Goal: Transaction & Acquisition: Book appointment/travel/reservation

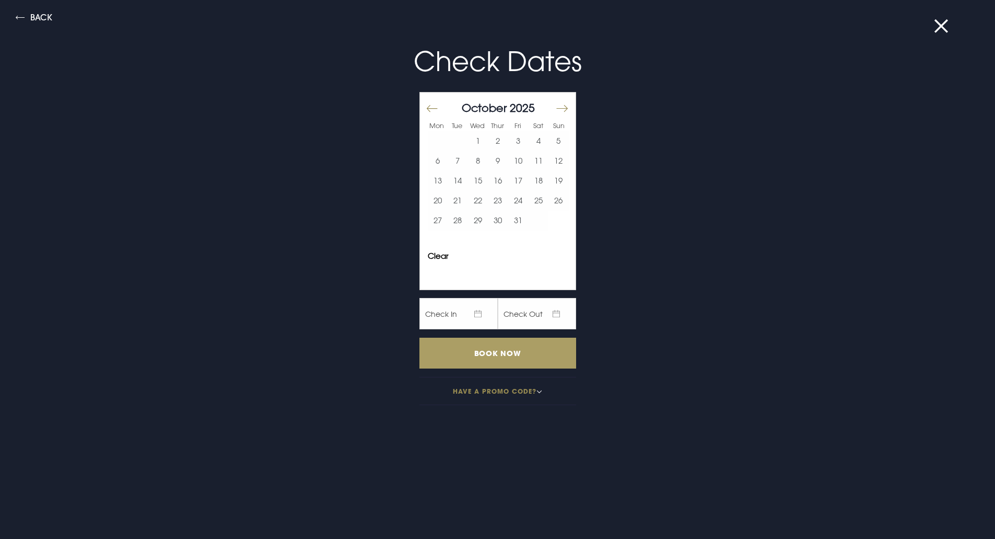
click at [472, 362] on input "Book Now" at bounding box center [498, 353] width 157 height 31
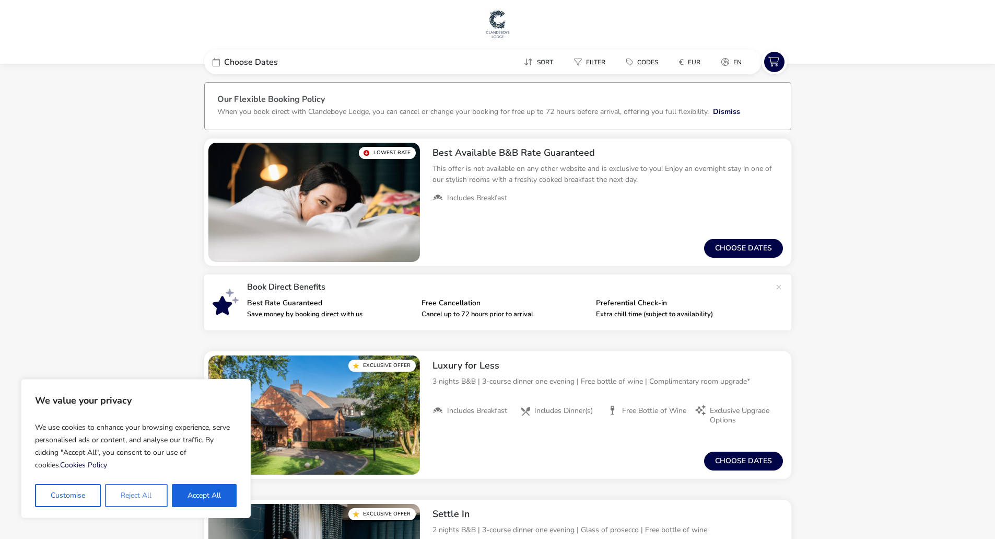
click at [125, 497] on button "Reject All" at bounding box center [136, 495] width 62 height 23
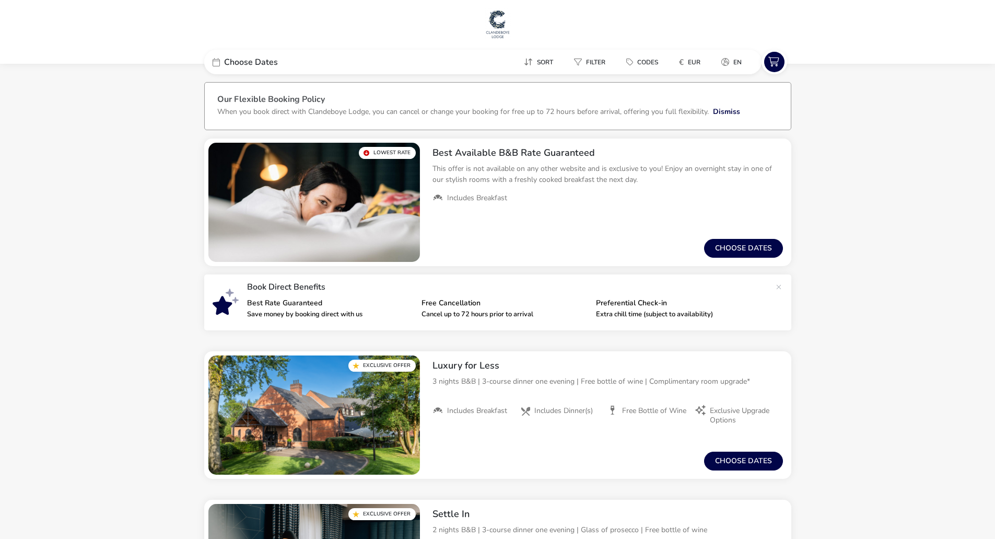
click at [260, 63] on span "Choose Dates" at bounding box center [251, 62] width 54 height 8
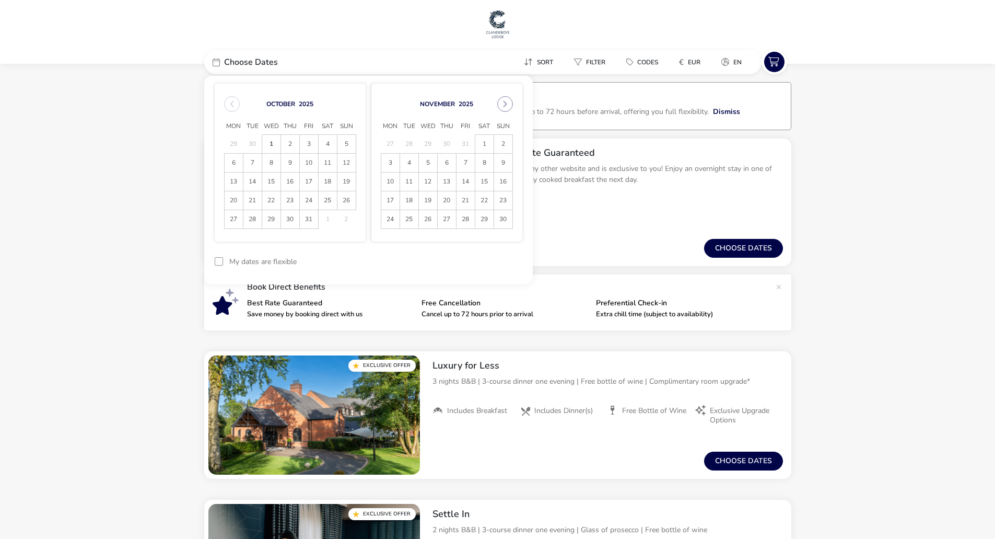
click at [260, 61] on span "Choose Dates" at bounding box center [251, 62] width 54 height 8
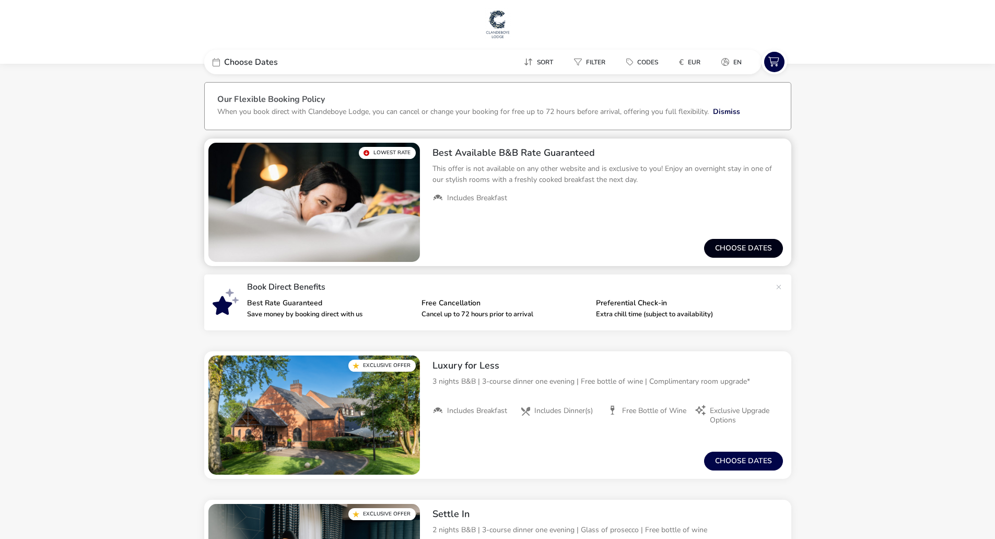
click at [727, 246] on button "Choose dates" at bounding box center [743, 248] width 79 height 19
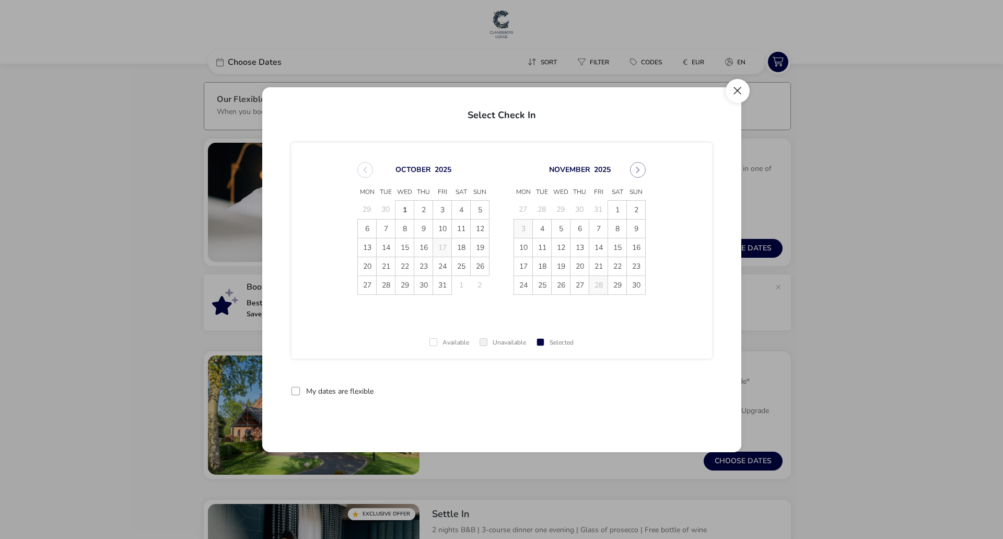
click at [735, 94] on button "Close" at bounding box center [738, 91] width 24 height 24
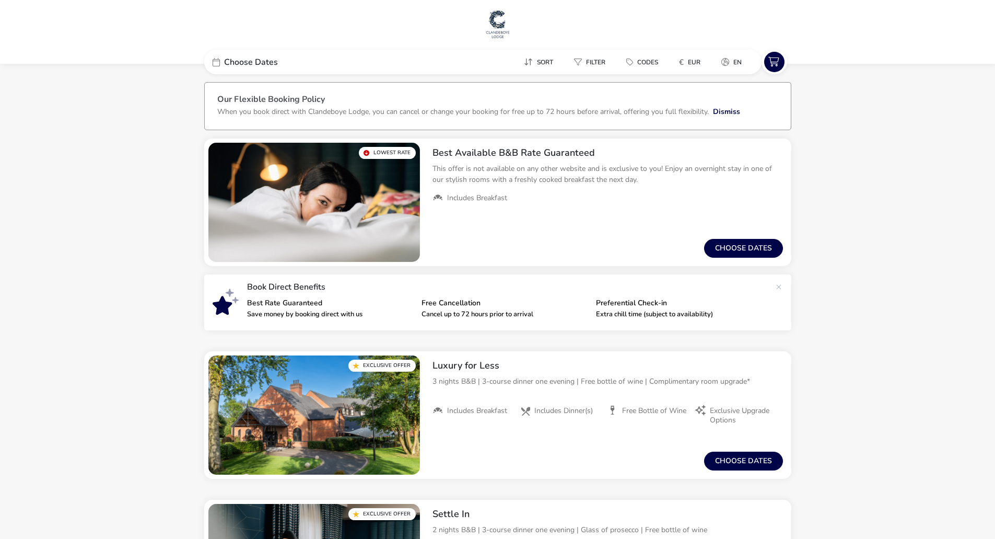
drag, startPoint x: 241, startPoint y: 62, endPoint x: 243, endPoint y: 74, distance: 12.6
click at [240, 62] on span "Choose Dates" at bounding box center [251, 62] width 54 height 8
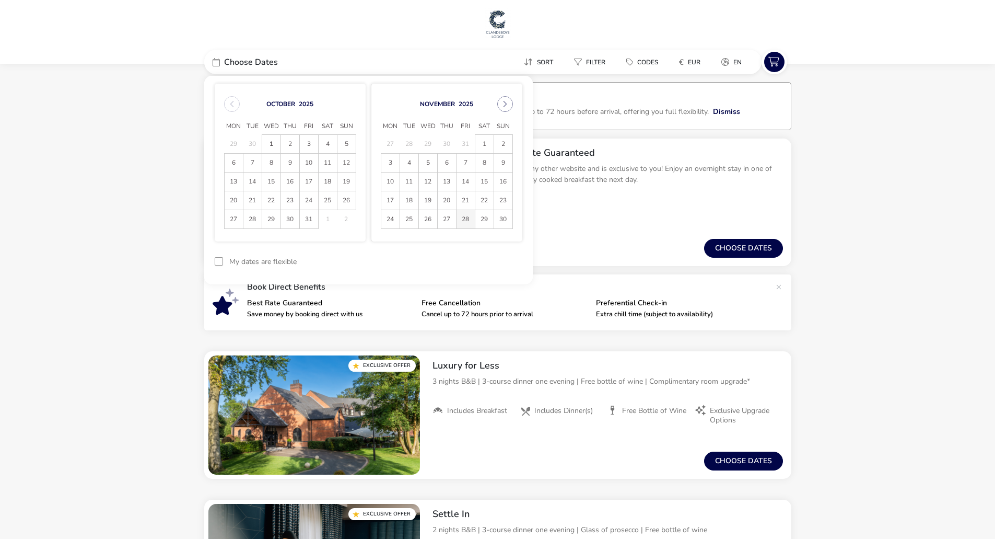
click at [463, 223] on span "28" at bounding box center [466, 219] width 18 height 18
click at [482, 219] on span "29" at bounding box center [484, 219] width 18 height 18
click at [491, 265] on button "Apply Dates" at bounding box center [491, 261] width 64 height 25
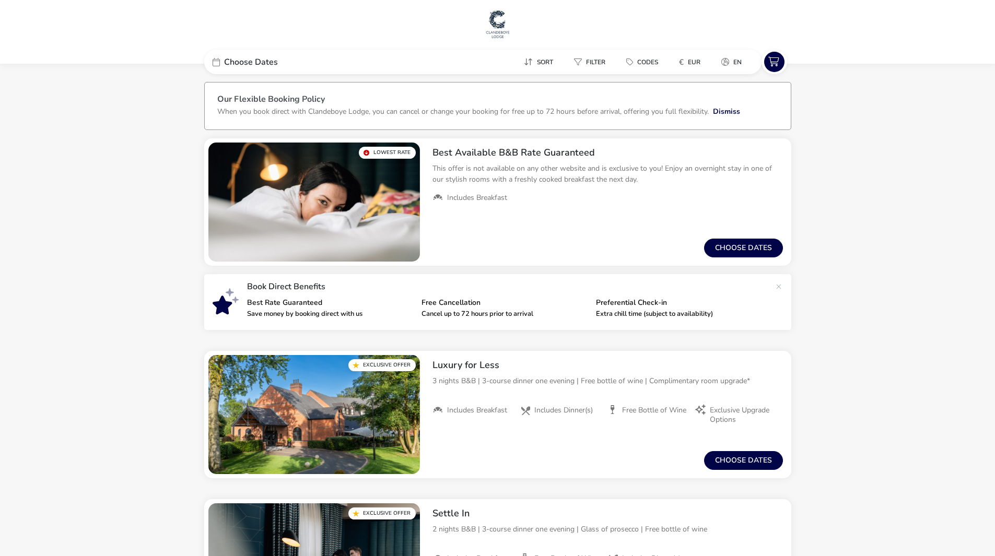
drag, startPoint x: 266, startPoint y: 62, endPoint x: 270, endPoint y: 66, distance: 6.3
click at [265, 62] on span "Choose Dates" at bounding box center [251, 62] width 54 height 8
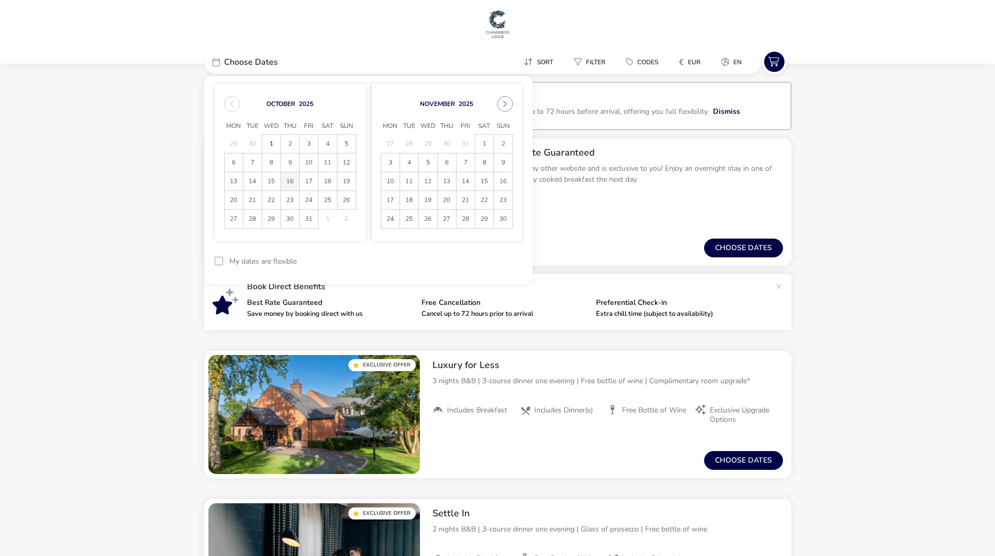
click at [286, 181] on span "16" at bounding box center [290, 181] width 18 height 18
click at [305, 185] on span "17" at bounding box center [309, 181] width 18 height 18
click at [495, 263] on button "Apply Dates" at bounding box center [491, 261] width 64 height 25
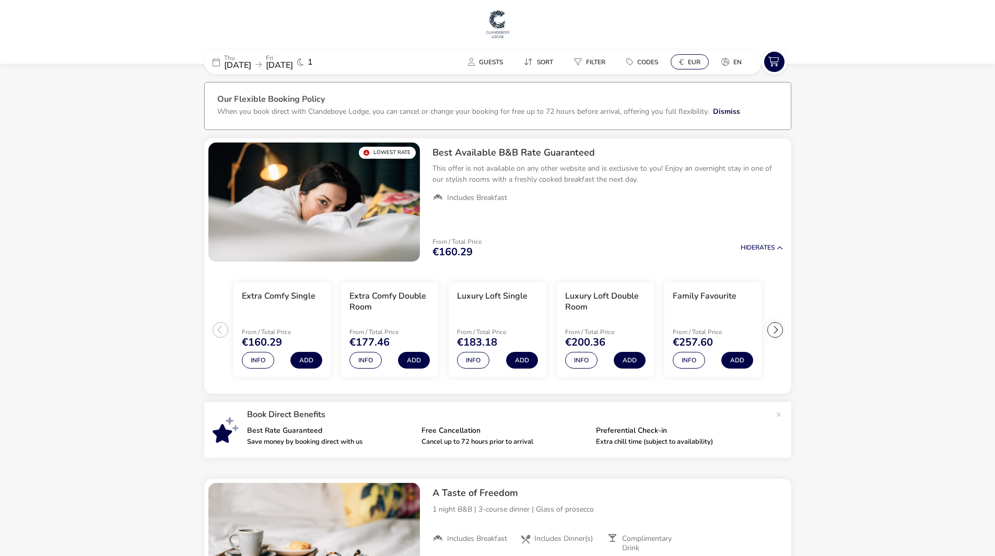
click at [689, 63] on span "EUR" at bounding box center [694, 62] width 13 height 8
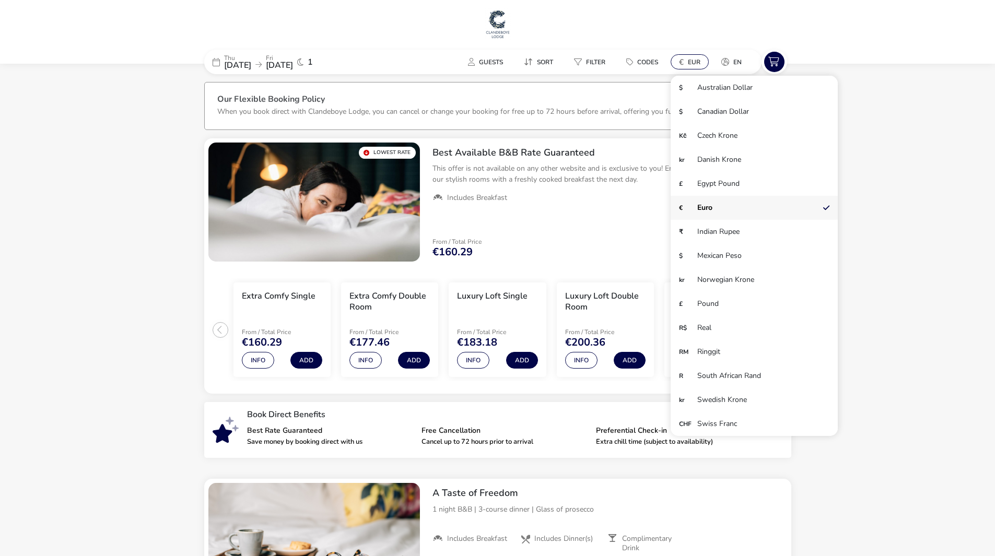
click at [689, 63] on span "EUR" at bounding box center [694, 62] width 13 height 8
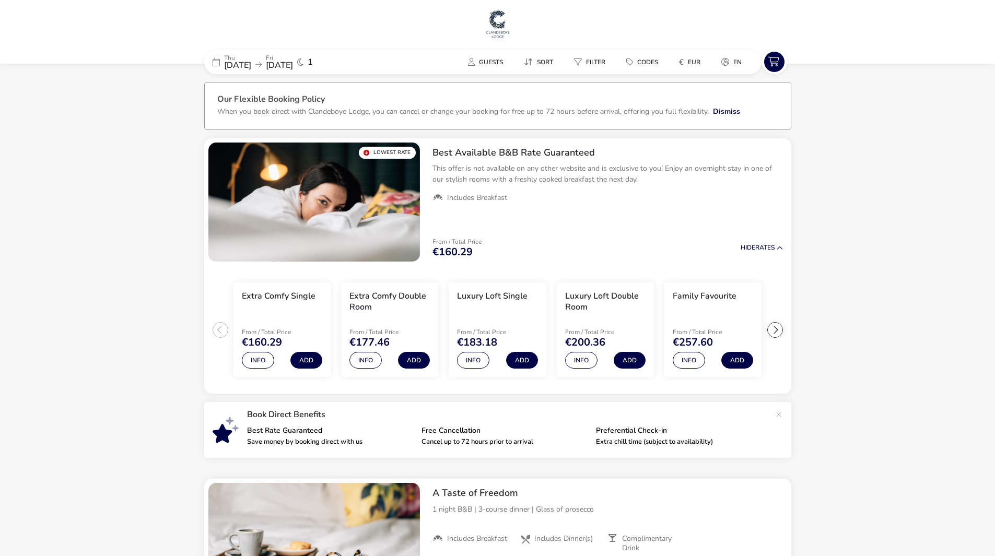
click at [293, 64] on span "17 Oct 2025" at bounding box center [279, 65] width 27 height 11
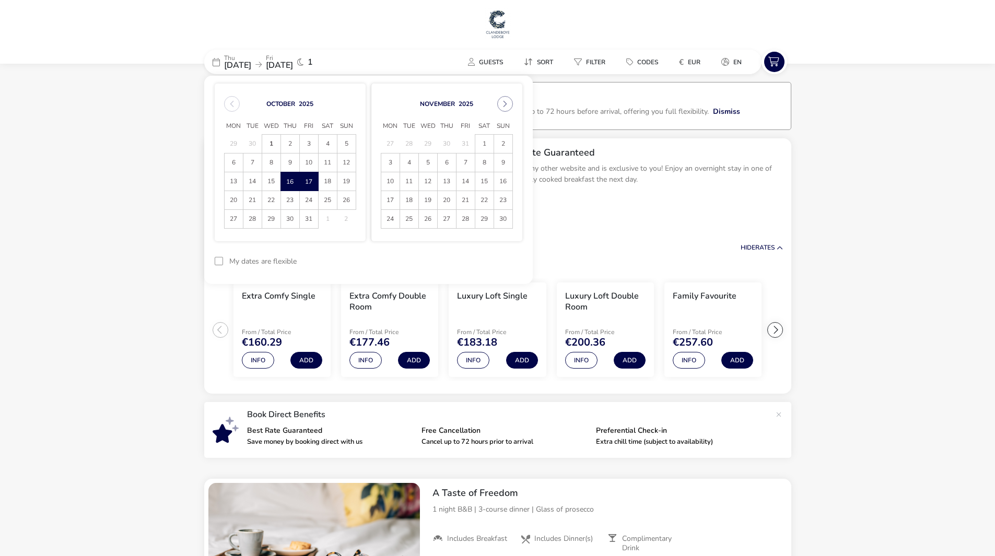
click at [293, 64] on span "17 Oct 2025" at bounding box center [279, 65] width 27 height 11
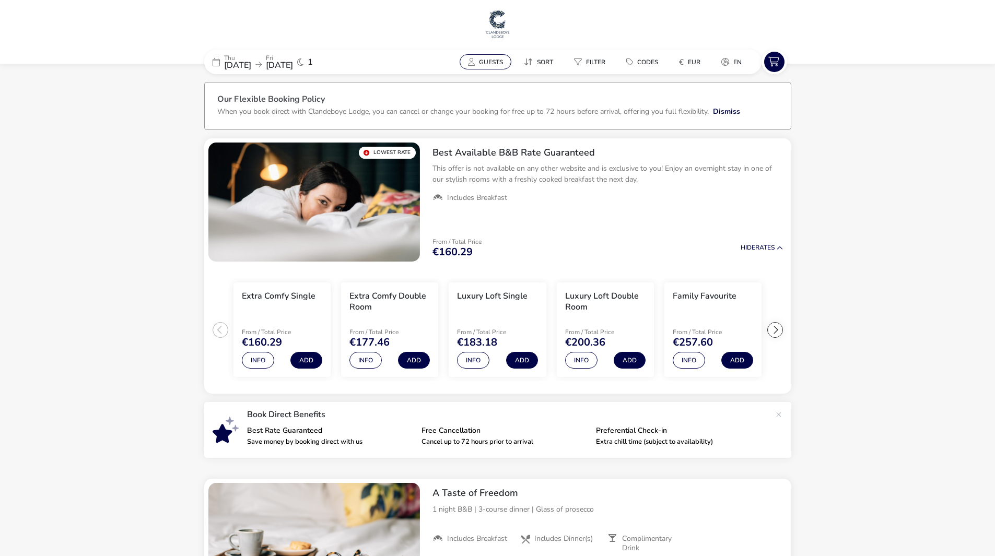
click at [491, 66] on button "Guests" at bounding box center [486, 61] width 52 height 15
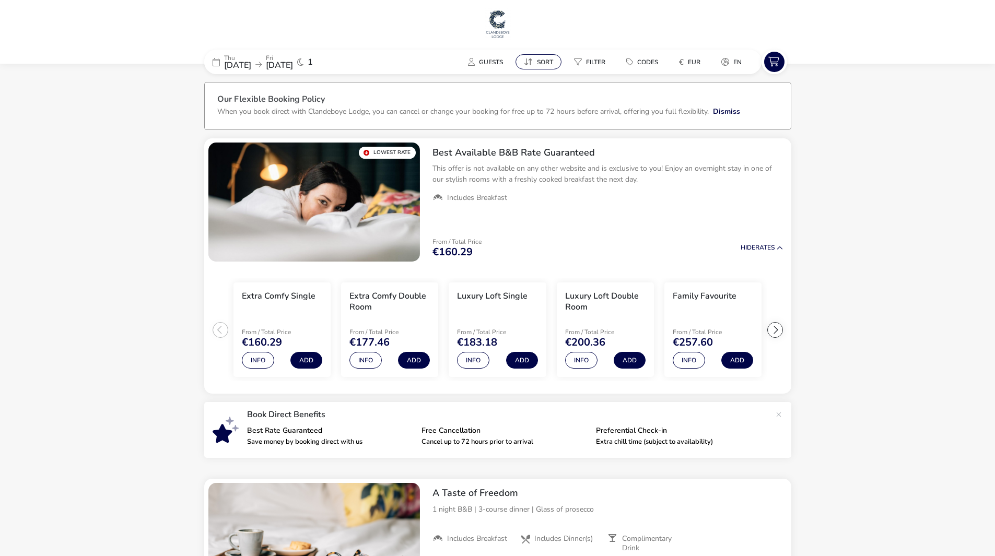
click at [543, 65] on span "Sort" at bounding box center [545, 62] width 16 height 8
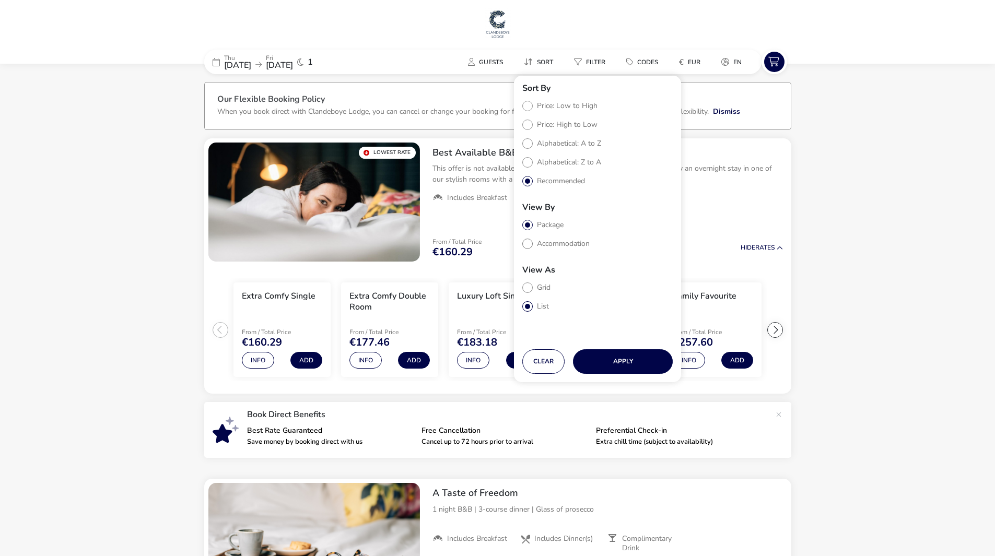
click at [567, 242] on label "Accommodation" at bounding box center [555, 244] width 67 height 10
radio input "true"
click at [607, 364] on button "Apply" at bounding box center [623, 362] width 100 height 25
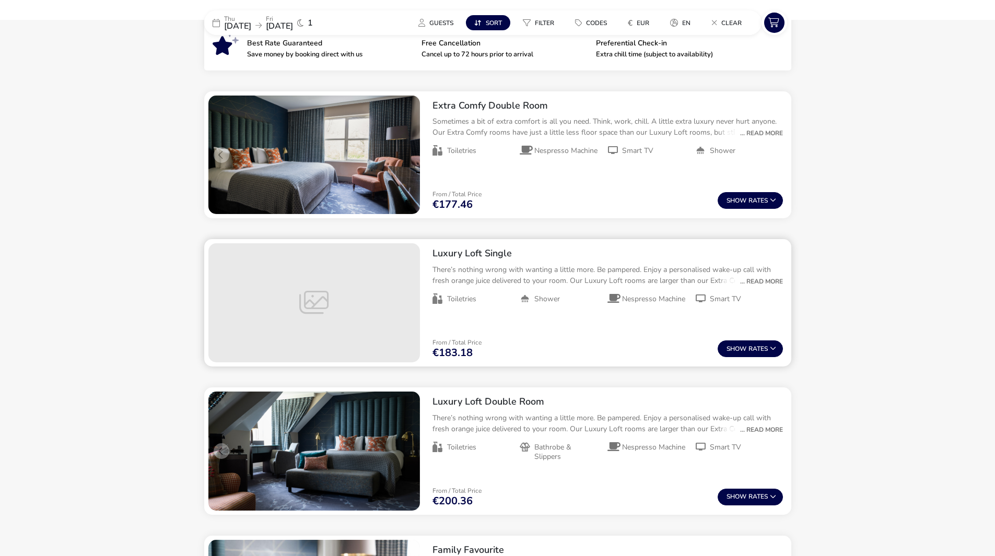
scroll to position [400, 0]
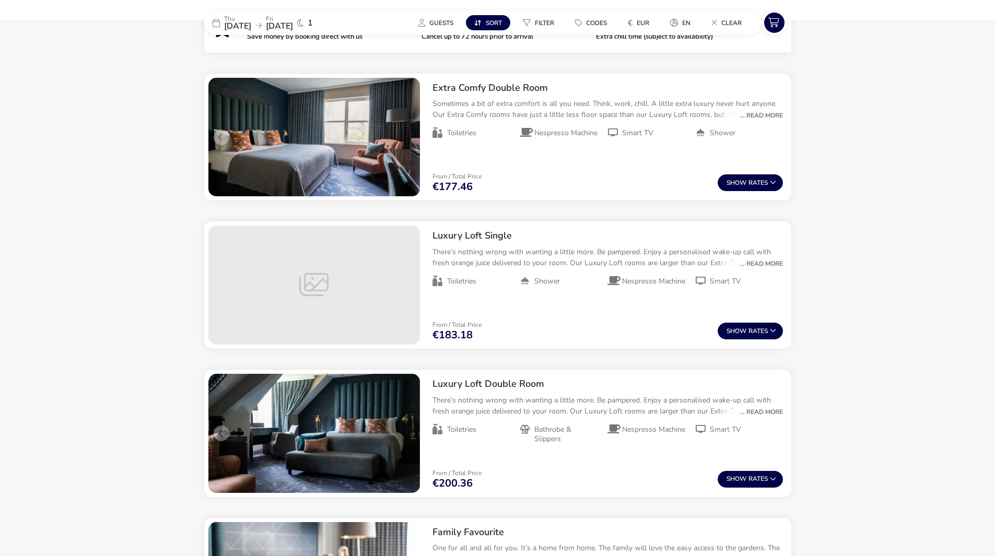
click at [486, 16] on button "Sort" at bounding box center [488, 22] width 44 height 15
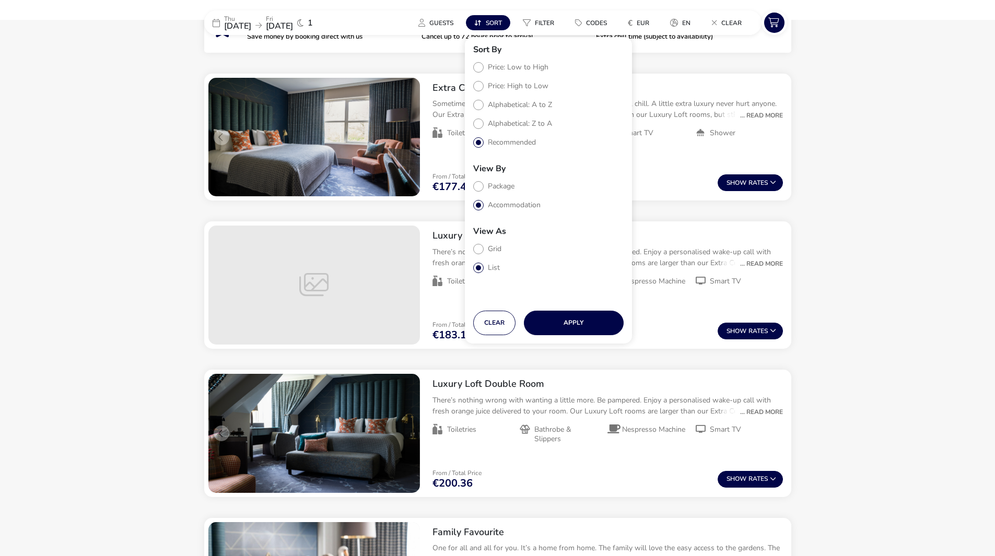
click at [486, 16] on button "Sort" at bounding box center [488, 22] width 44 height 15
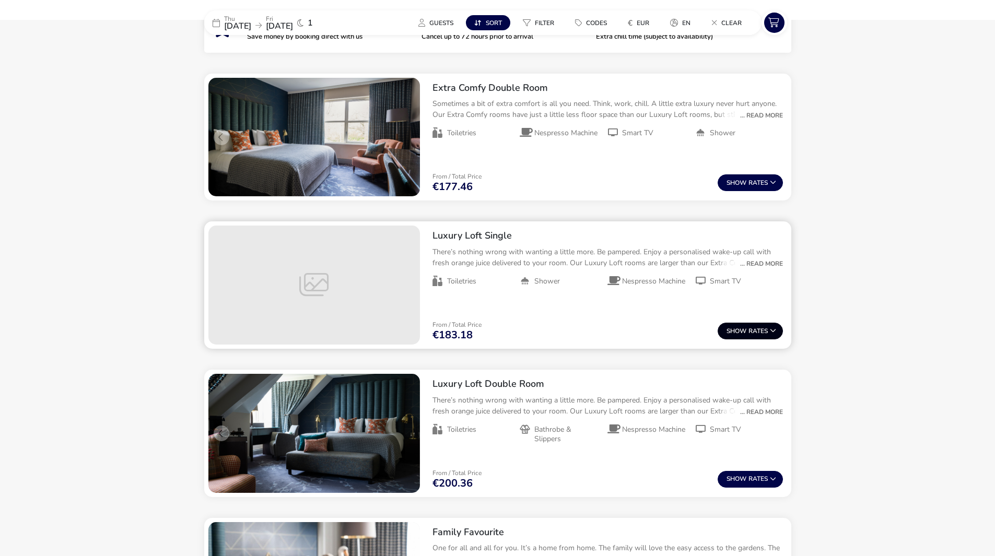
click at [742, 330] on span "Show" at bounding box center [738, 331] width 22 height 7
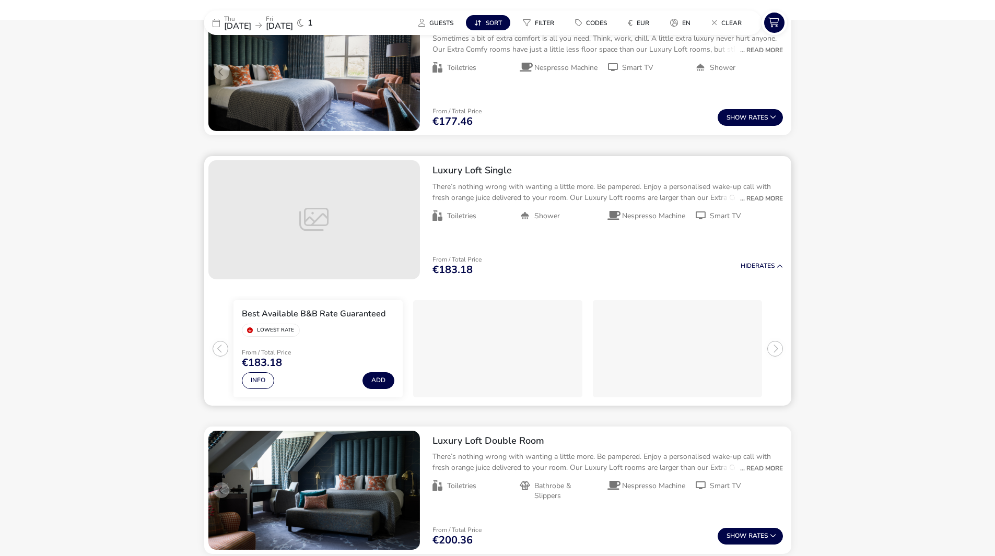
scroll to position [464, 0]
click at [764, 262] on div "From / Total Price €183.18 Hide Rates" at bounding box center [607, 267] width 367 height 36
click at [765, 263] on button "Hide Rates" at bounding box center [762, 266] width 42 height 7
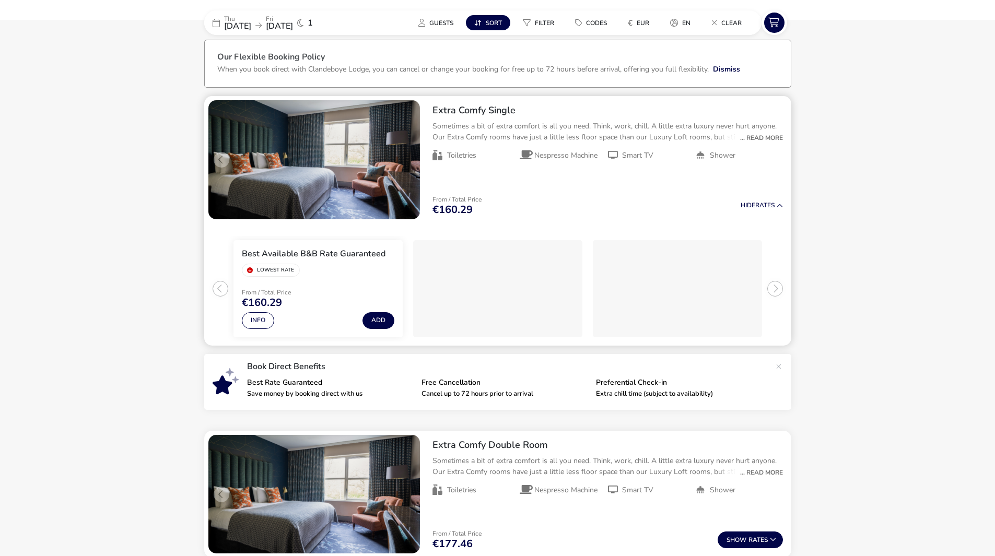
scroll to position [104, 0]
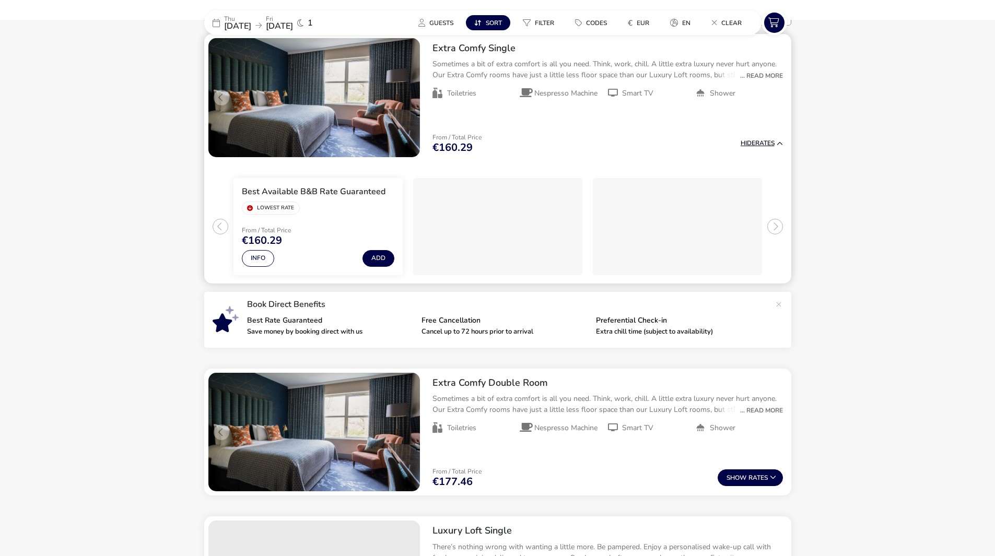
click at [751, 146] on span "Hide" at bounding box center [748, 143] width 15 height 8
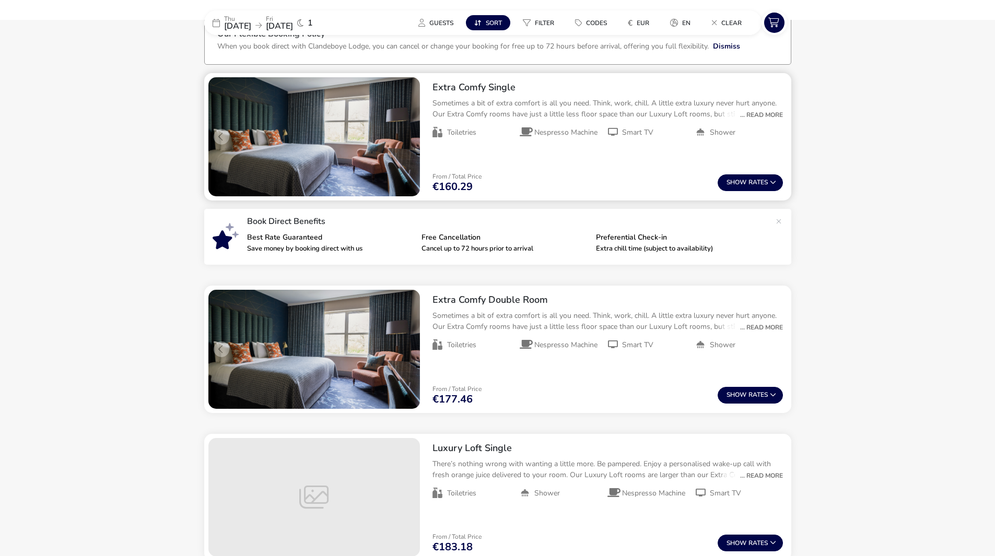
scroll to position [0, 0]
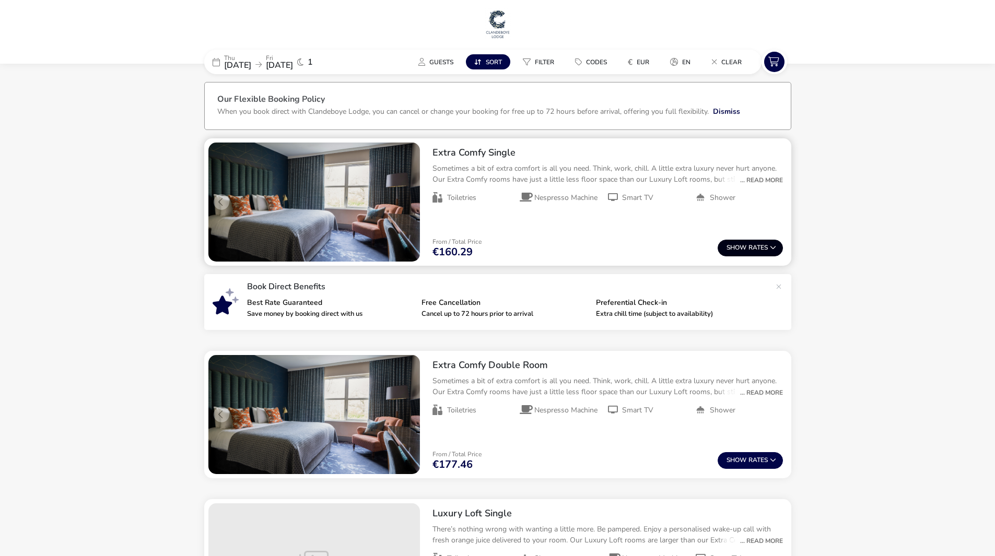
click at [733, 254] on button "Show Rates" at bounding box center [750, 248] width 65 height 17
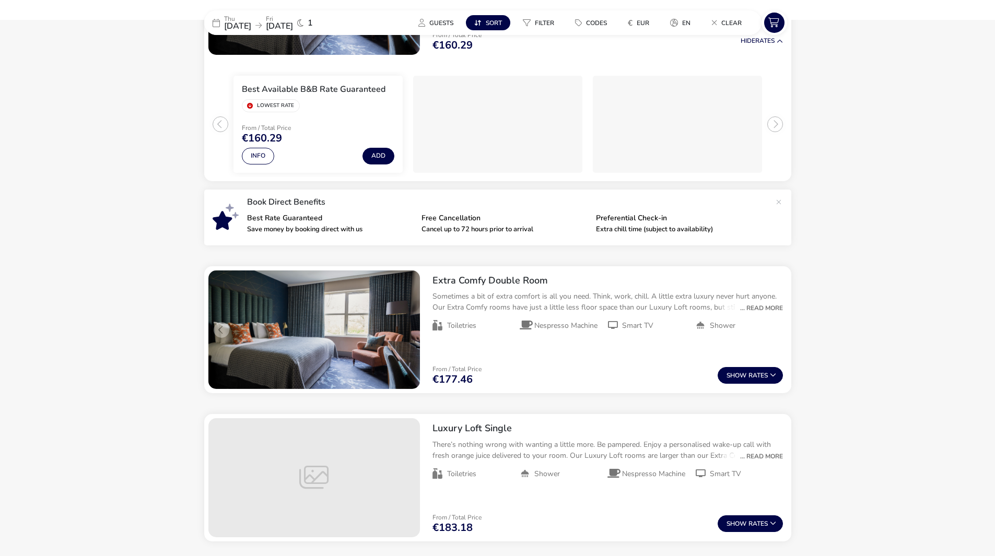
scroll to position [209, 0]
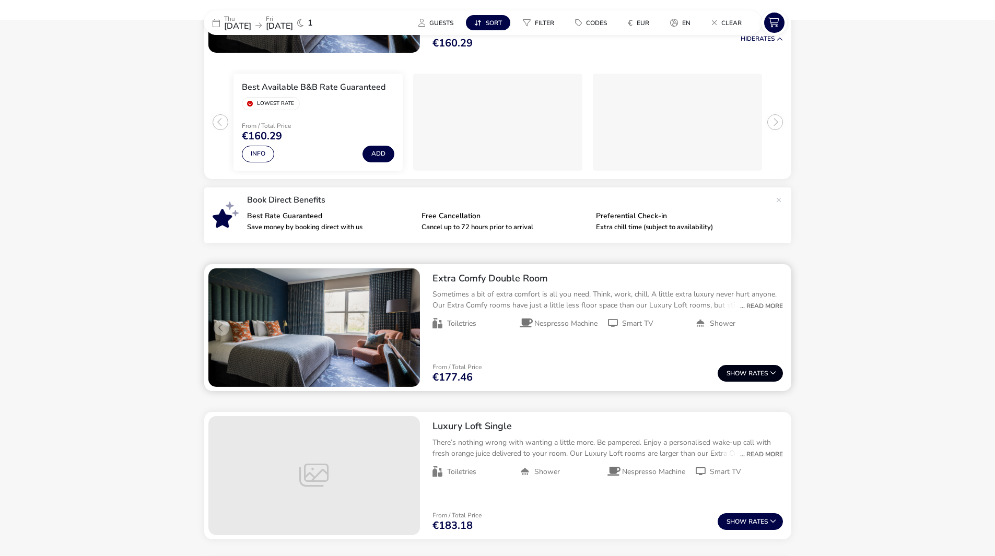
drag, startPoint x: 762, startPoint y: 380, endPoint x: 752, endPoint y: 375, distance: 11.0
click at [755, 377] on button "Show Rates" at bounding box center [750, 373] width 65 height 17
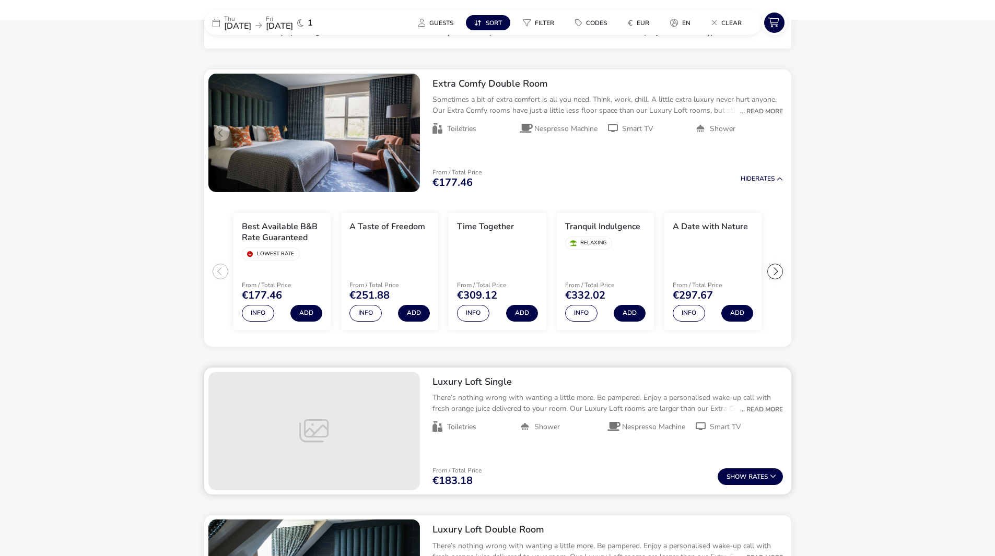
scroll to position [421, 0]
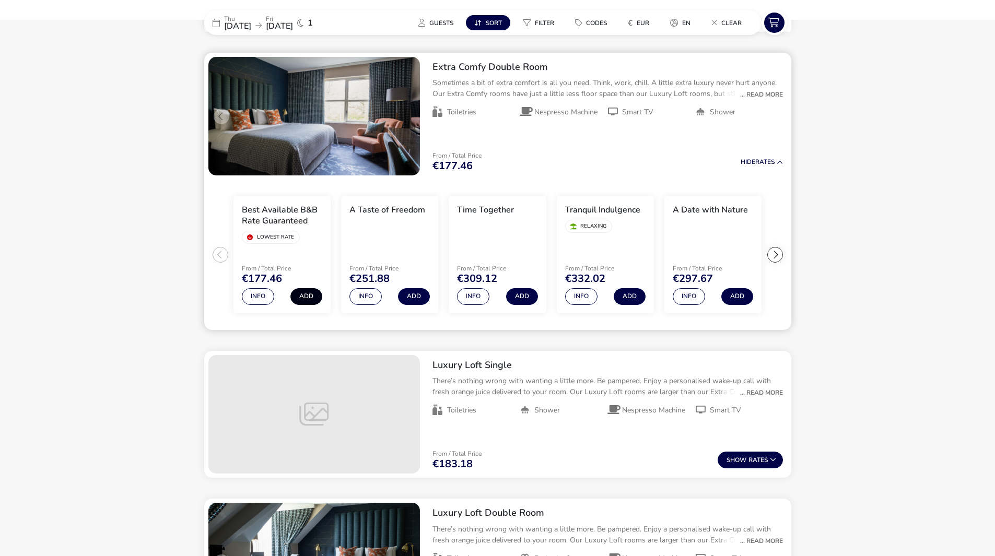
click at [301, 297] on button "Add" at bounding box center [306, 296] width 32 height 17
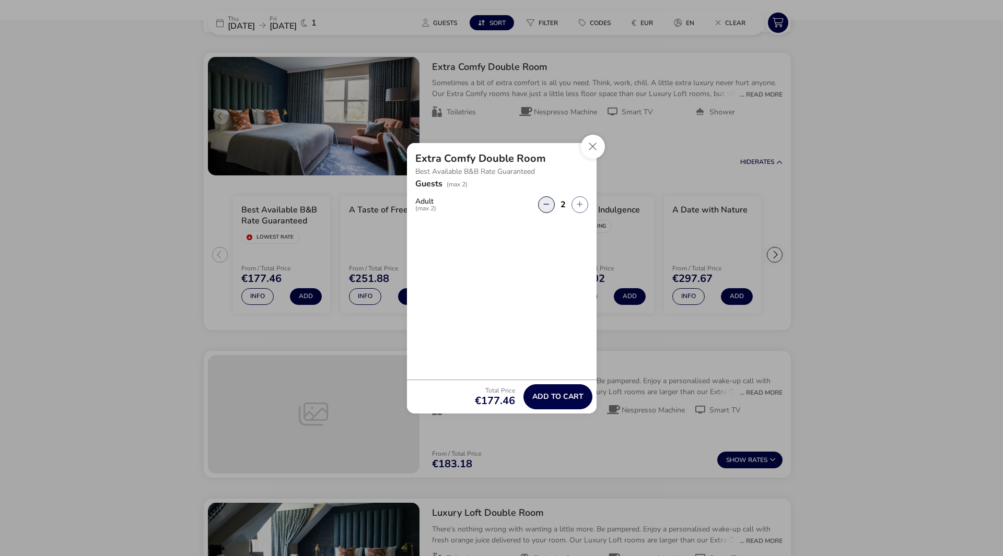
click at [549, 204] on button "button" at bounding box center [546, 204] width 17 height 17
type input "1"
click at [592, 143] on button "Close" at bounding box center [593, 147] width 24 height 24
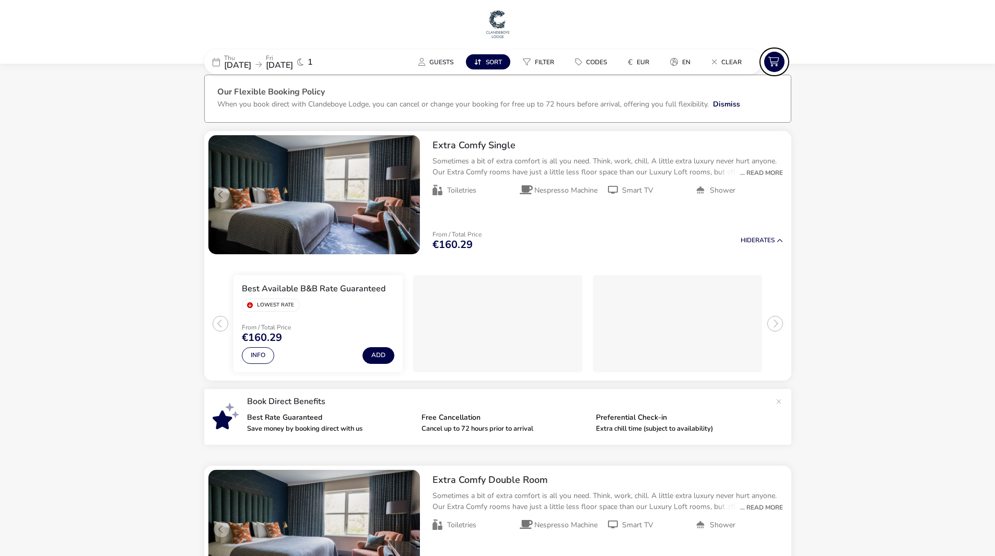
scroll to position [3, 0]
